Goal: Transaction & Acquisition: Subscribe to service/newsletter

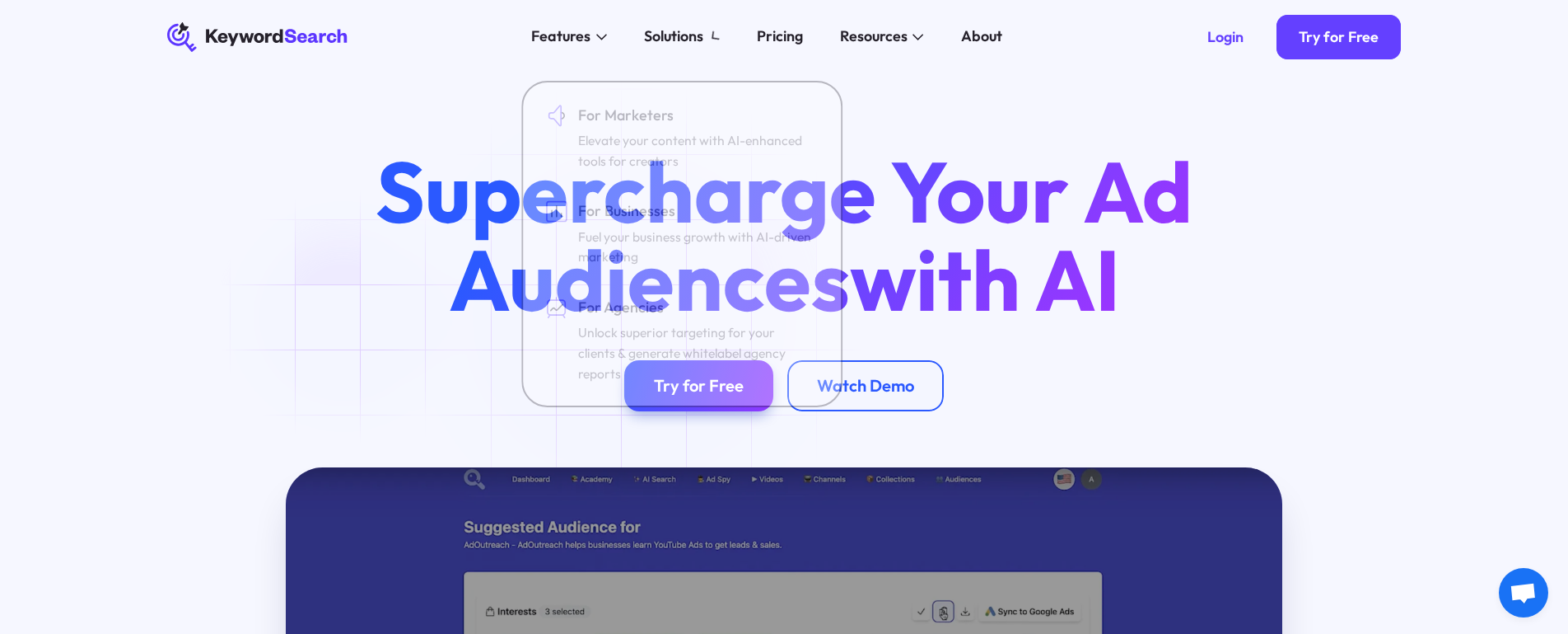
click at [344, 317] on h1 "Supercharge Your Ad Audiences with AI" at bounding box center [784, 235] width 886 height 174
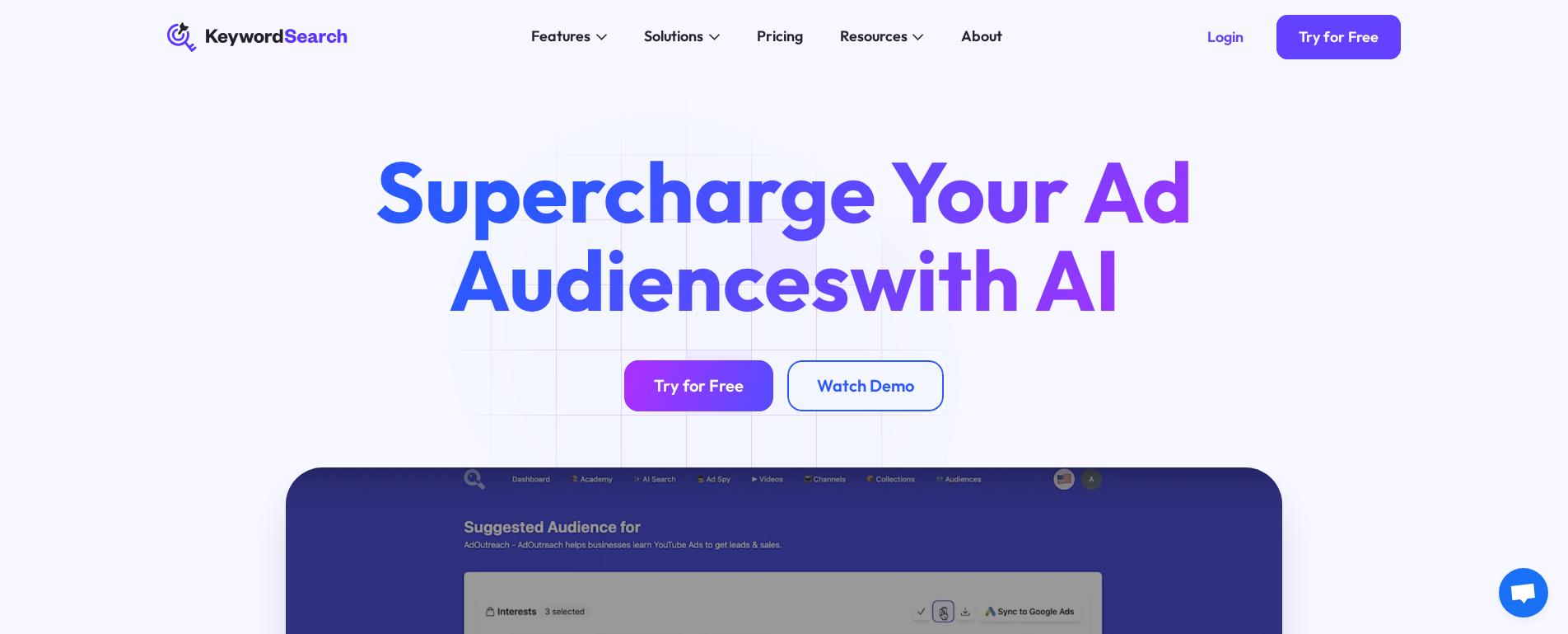
click at [745, 382] on link "Try for Free" at bounding box center [699, 385] width 149 height 52
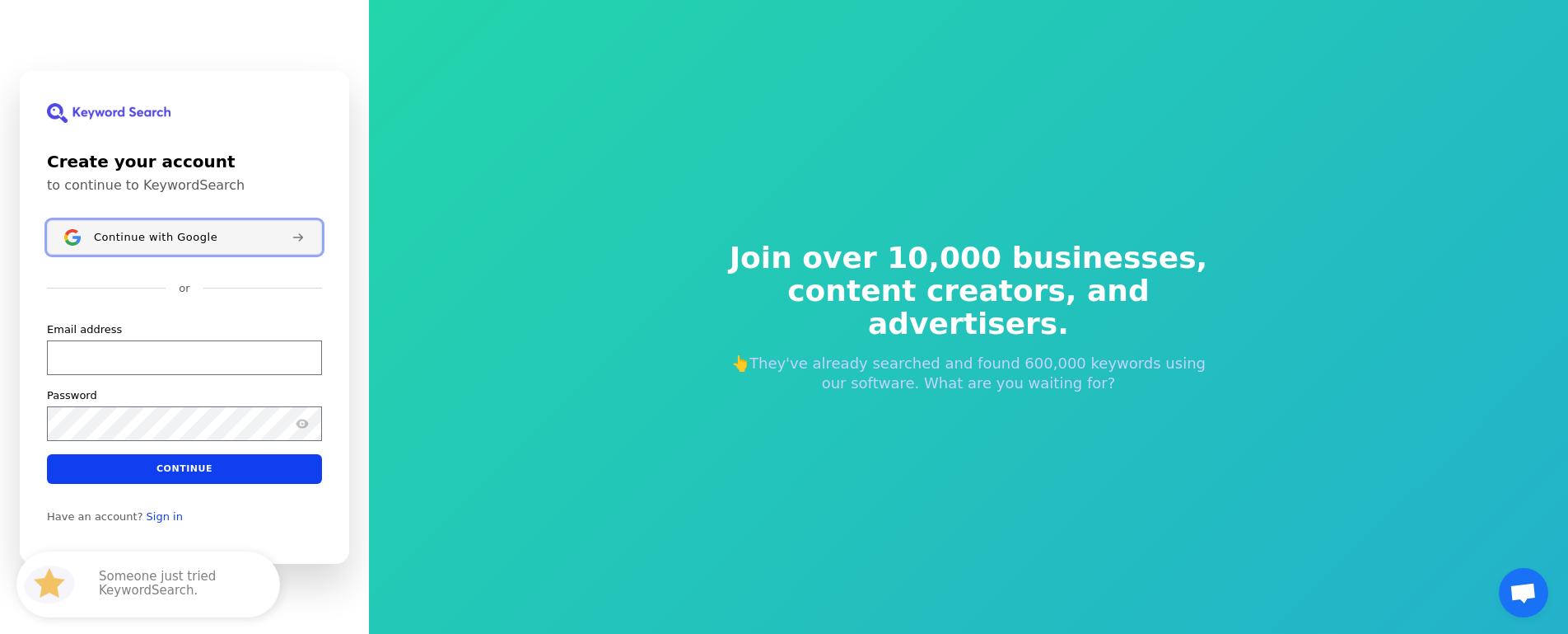
click at [202, 234] on span "Continue with Google" at bounding box center [155, 236] width 123 height 13
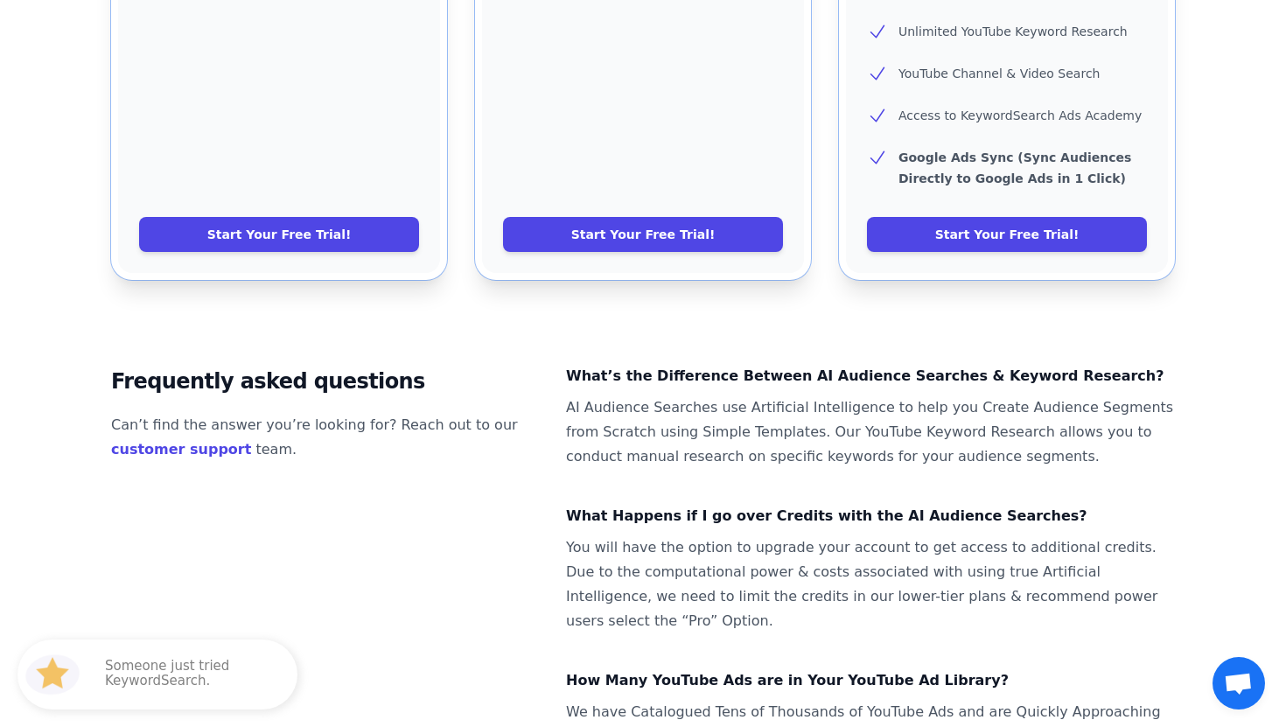
scroll to position [929, 0]
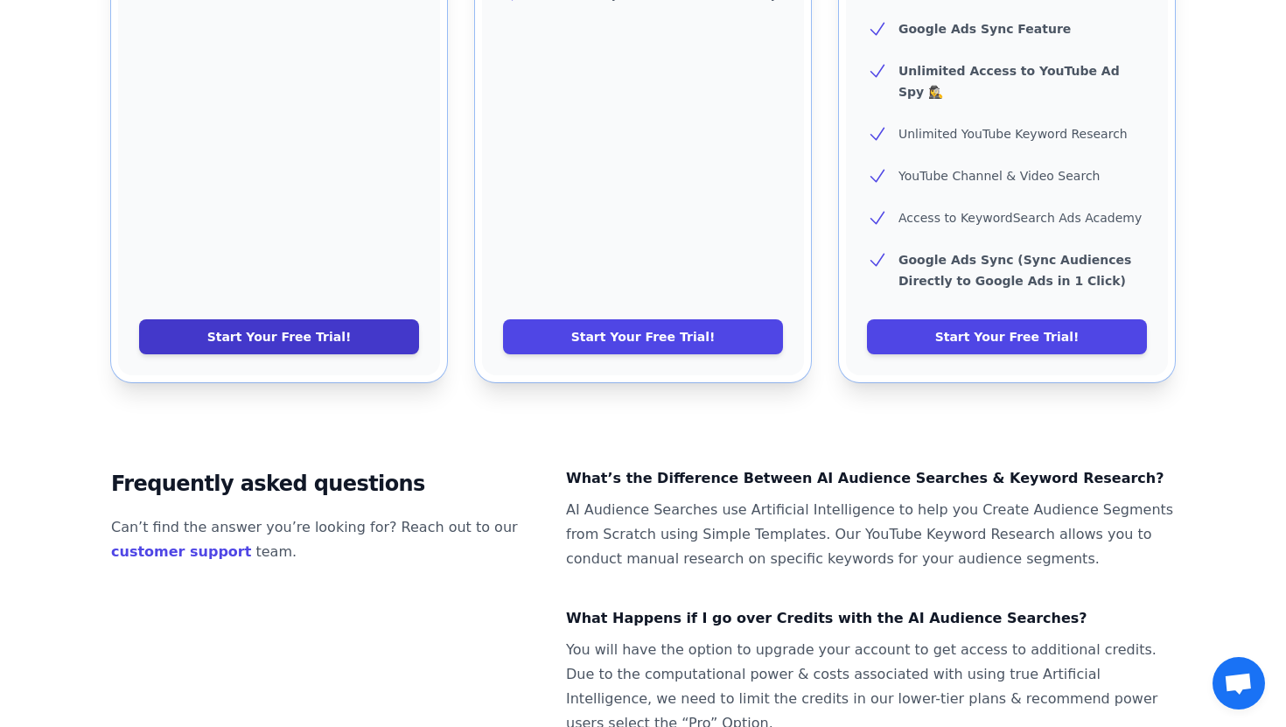
click at [378, 319] on link "Start Your Free Trial!" at bounding box center [279, 336] width 280 height 35
